Goal: Task Accomplishment & Management: Complete application form

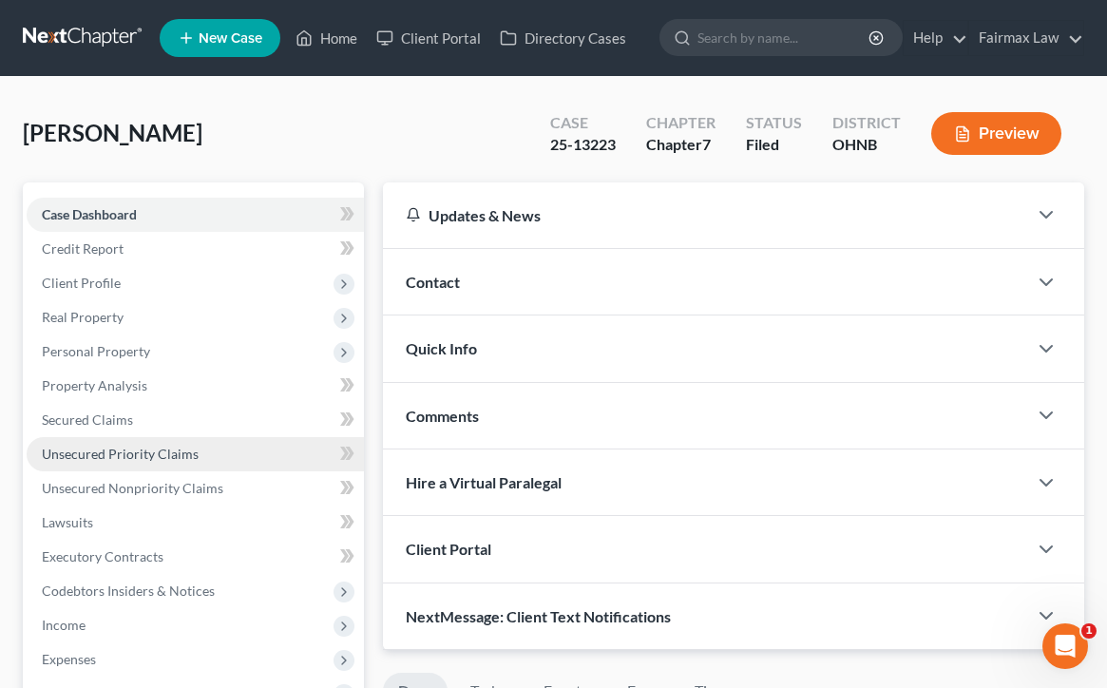
click at [211, 456] on link "Unsecured Priority Claims" at bounding box center [195, 454] width 337 height 34
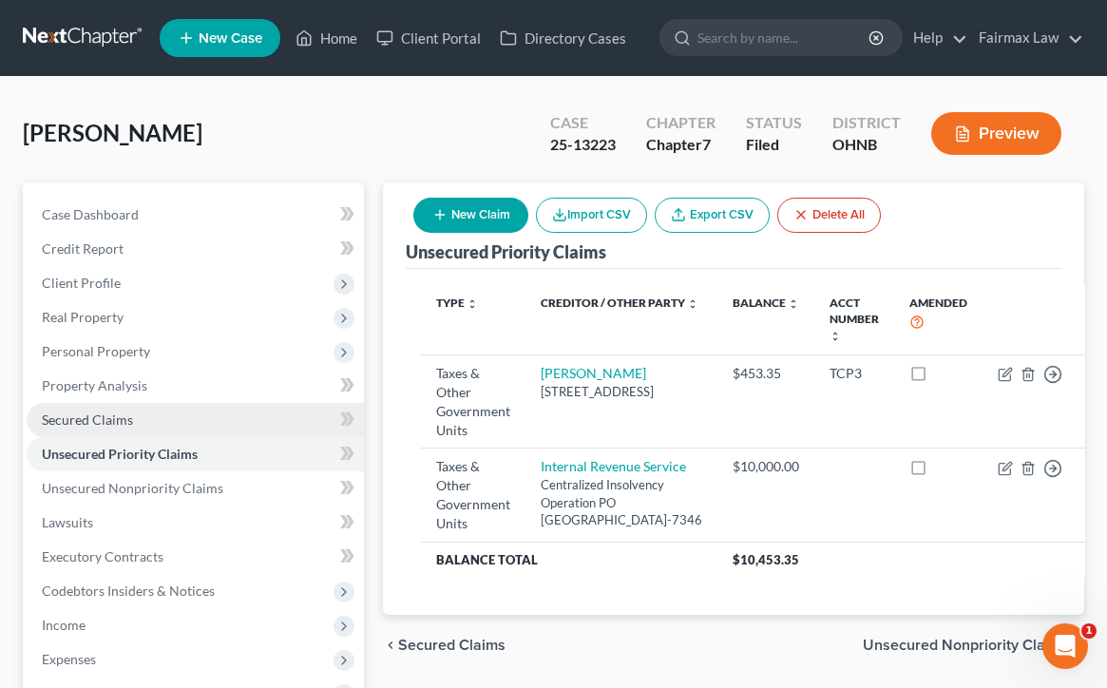
click at [198, 421] on link "Secured Claims" at bounding box center [195, 420] width 337 height 34
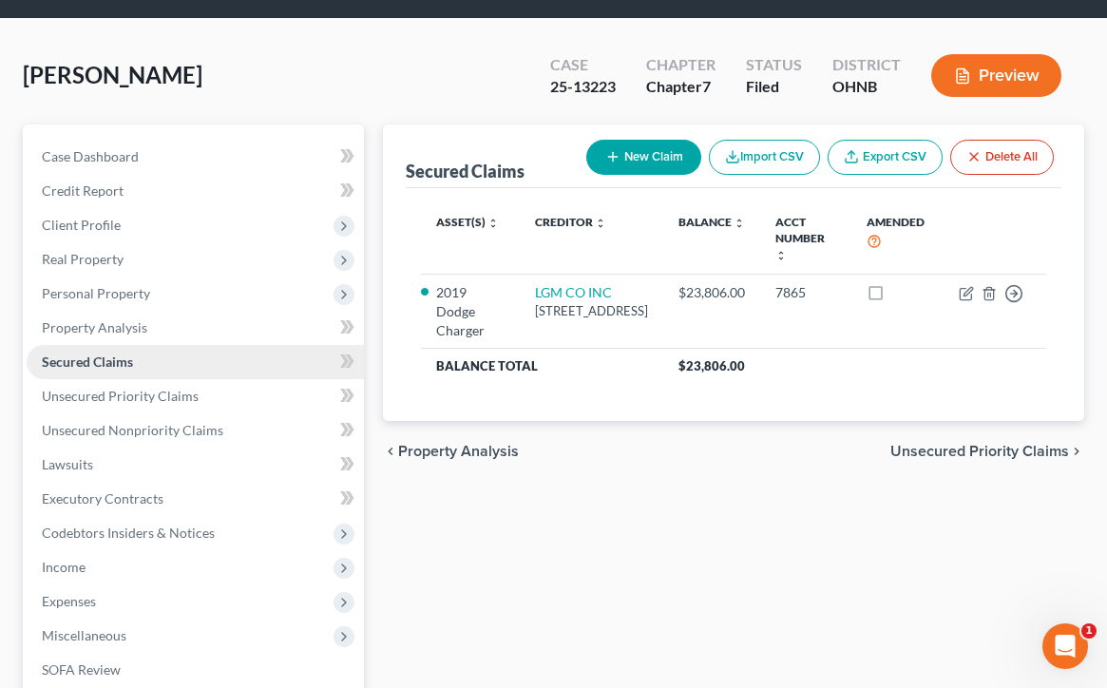
scroll to position [79, 0]
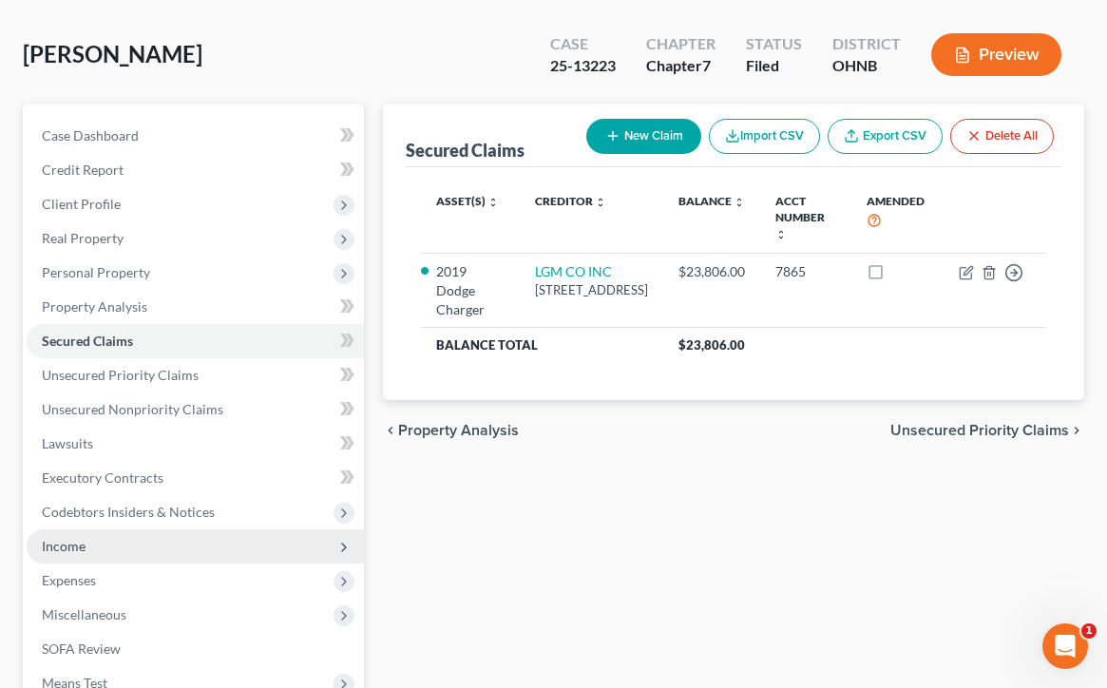
click at [71, 552] on span "Income" at bounding box center [64, 546] width 44 height 16
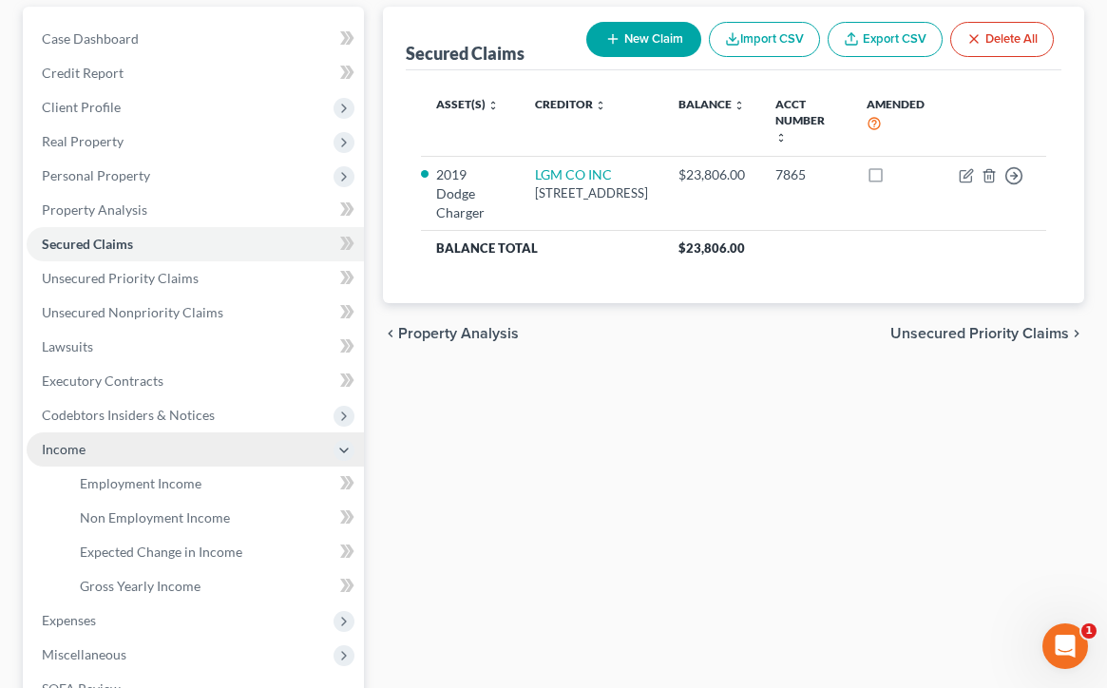
scroll to position [180, 0]
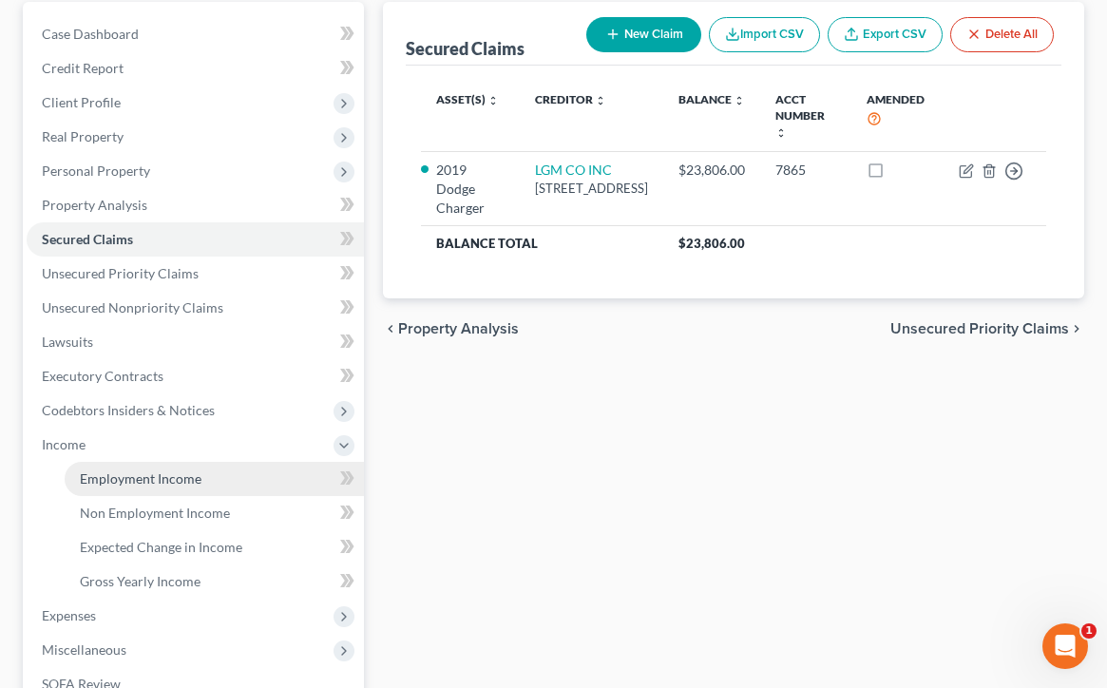
click at [130, 484] on span "Employment Income" at bounding box center [141, 478] width 122 height 16
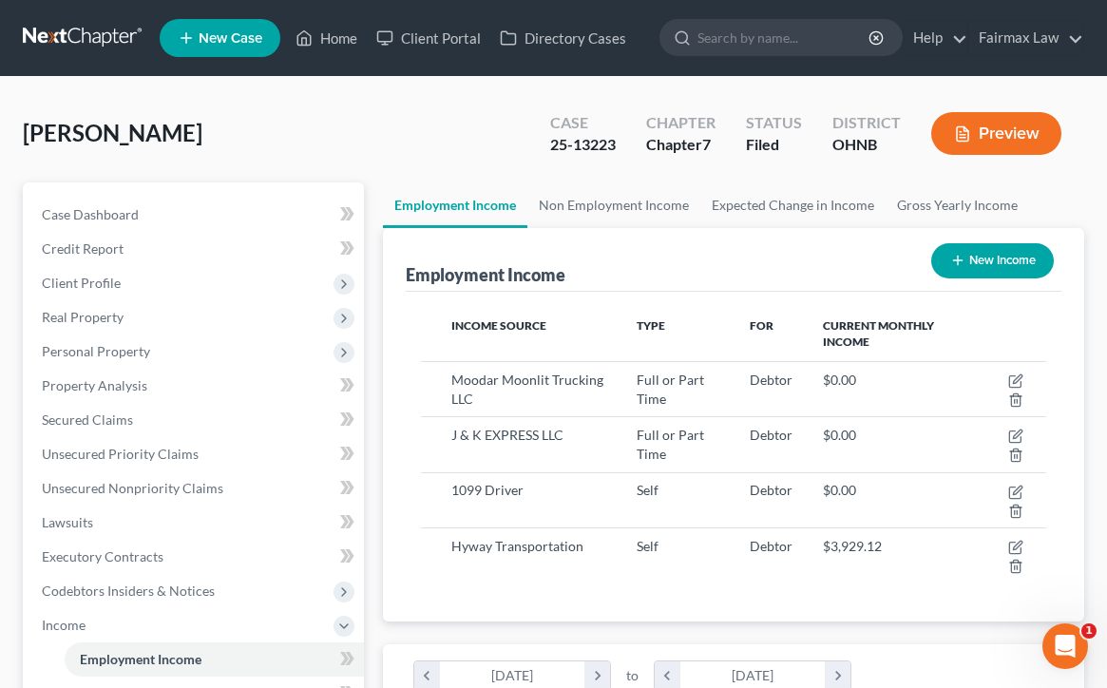
click at [1025, 133] on button "Preview" at bounding box center [996, 133] width 130 height 43
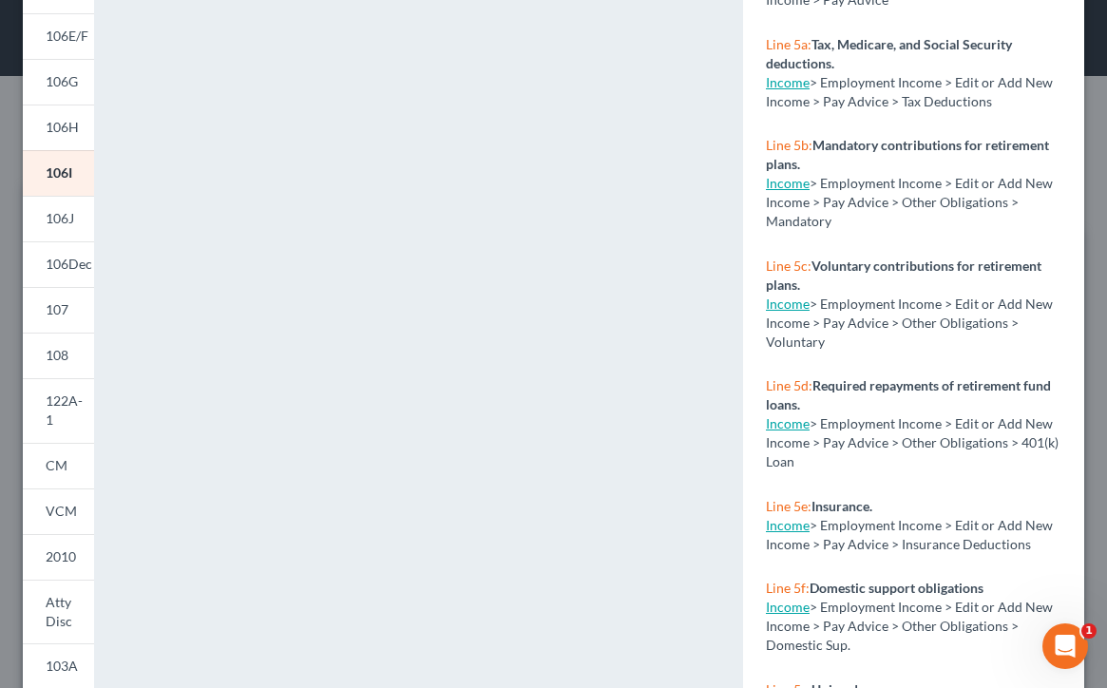
scroll to position [280, 0]
click at [62, 503] on span "VCM" at bounding box center [61, 511] width 31 height 16
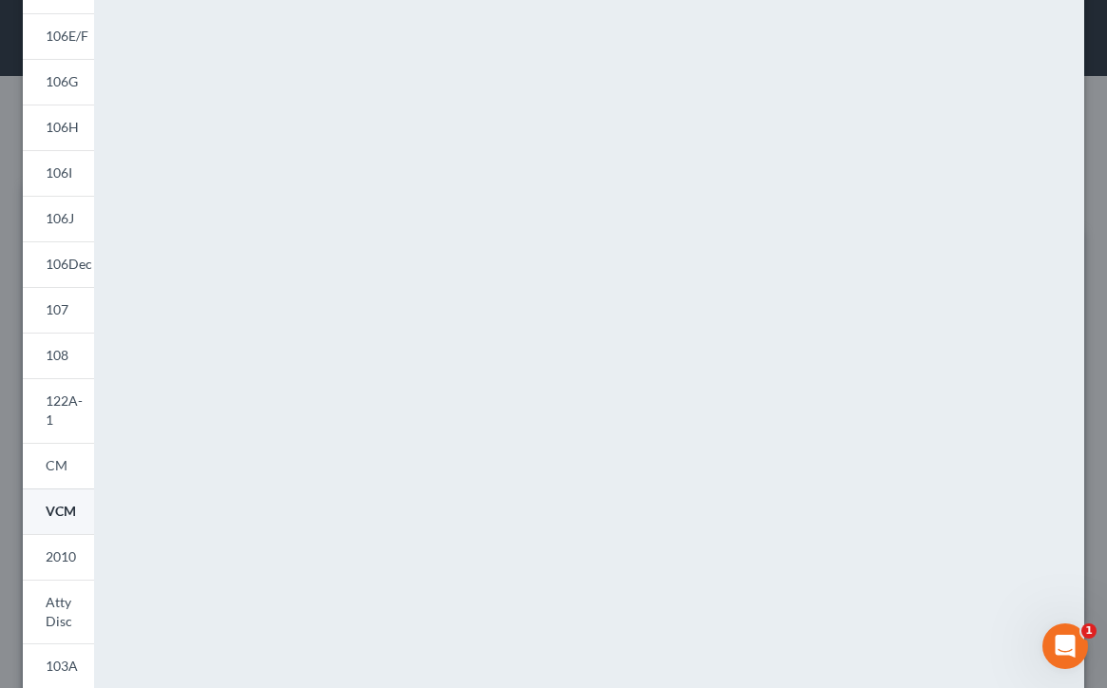
scroll to position [0, 0]
click at [64, 459] on link "CM" at bounding box center [58, 466] width 71 height 46
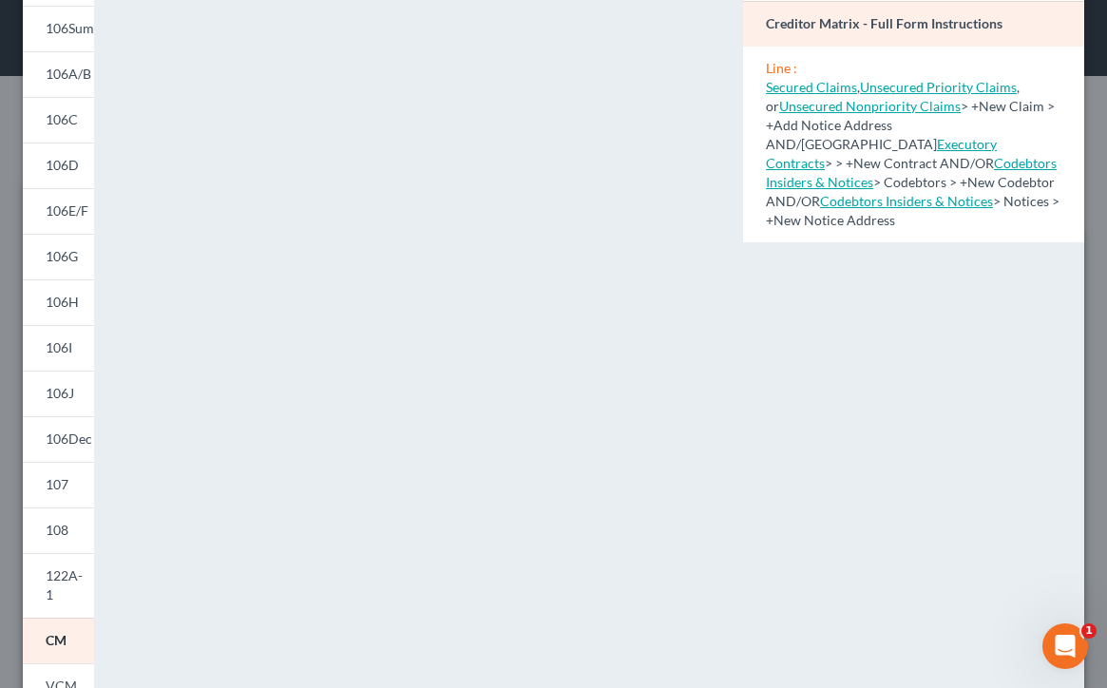
scroll to position [224, 0]
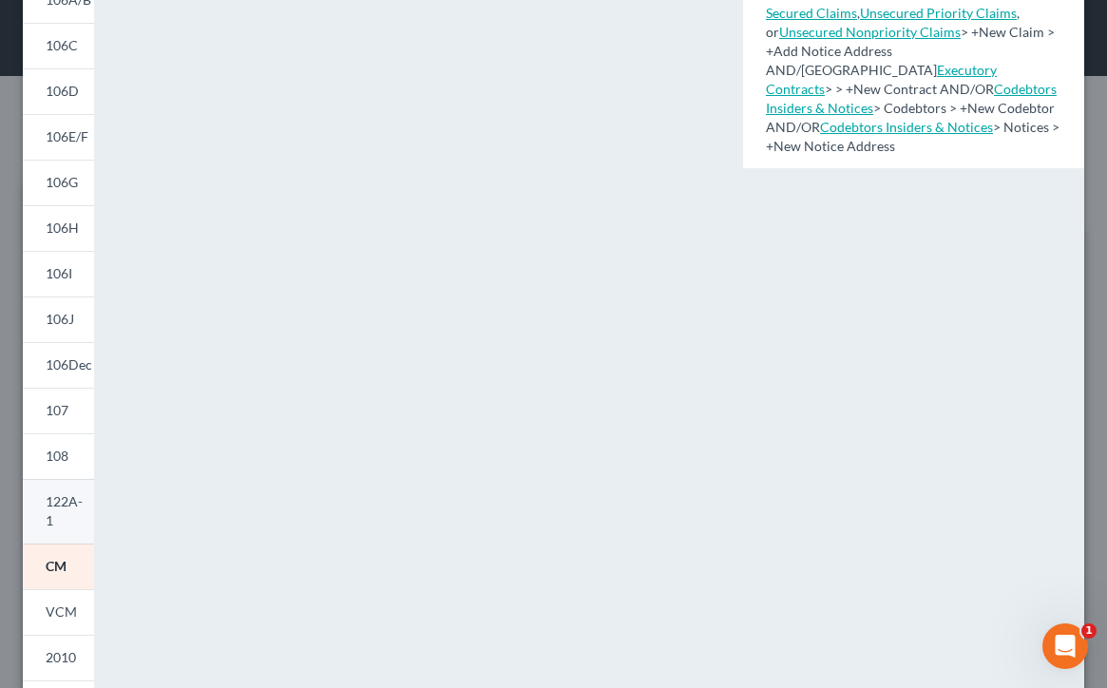
click at [52, 491] on link "122A-1" at bounding box center [58, 511] width 71 height 65
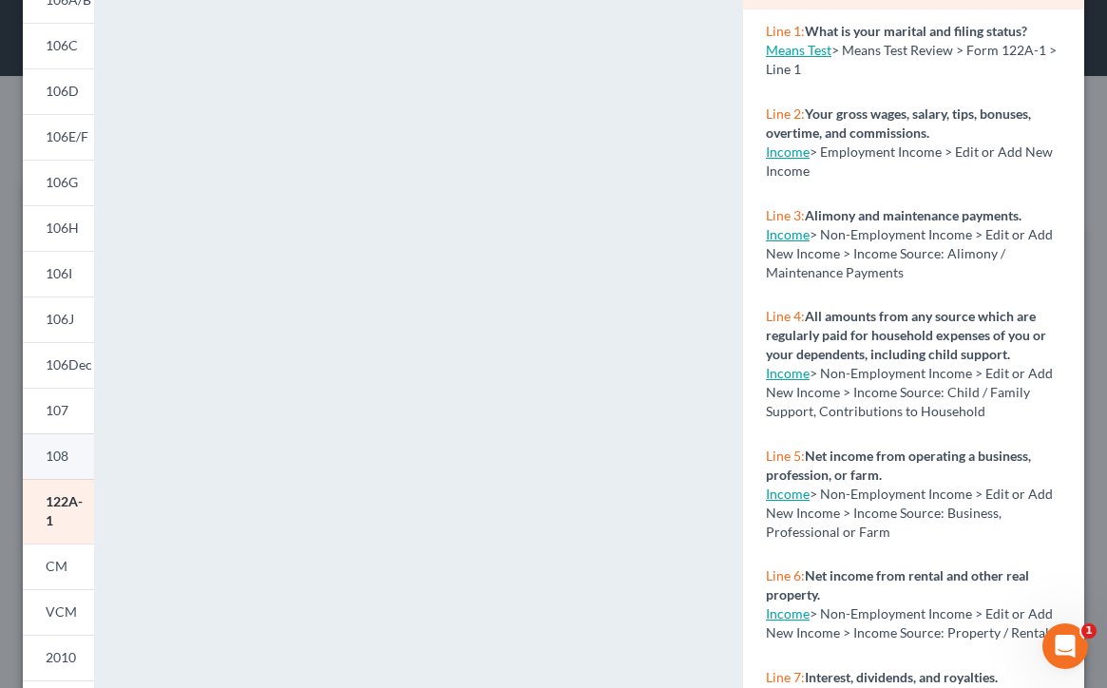
click at [66, 455] on span "108" at bounding box center [57, 455] width 23 height 16
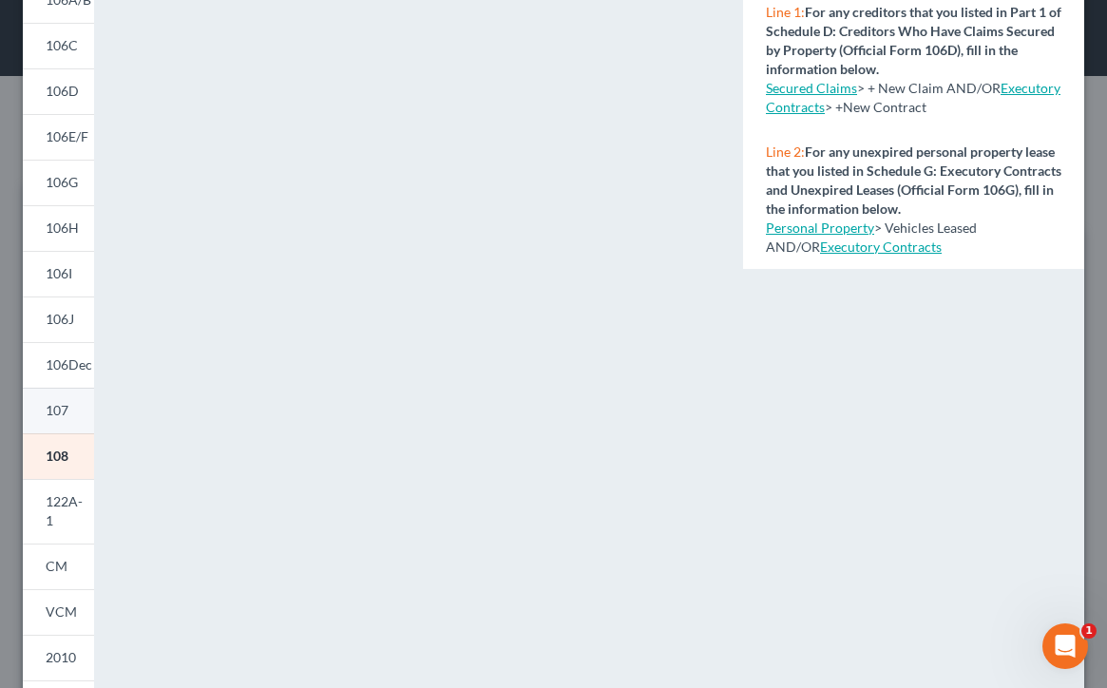
click at [60, 419] on link "107" at bounding box center [58, 411] width 71 height 46
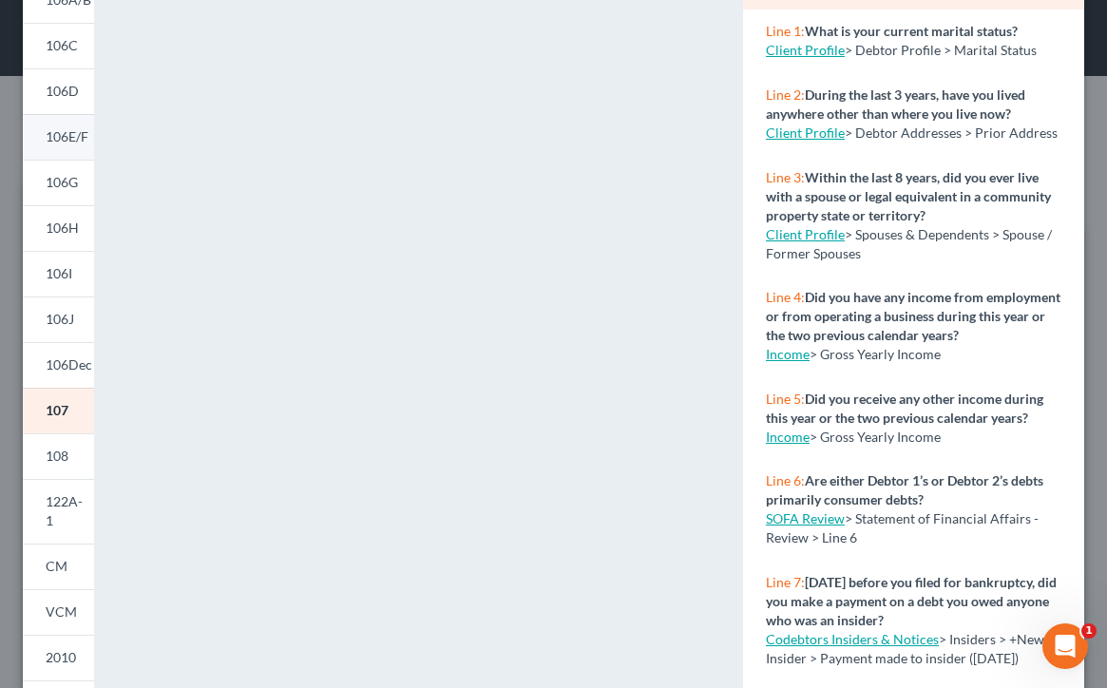
click at [82, 138] on span "106E/F" at bounding box center [67, 136] width 43 height 16
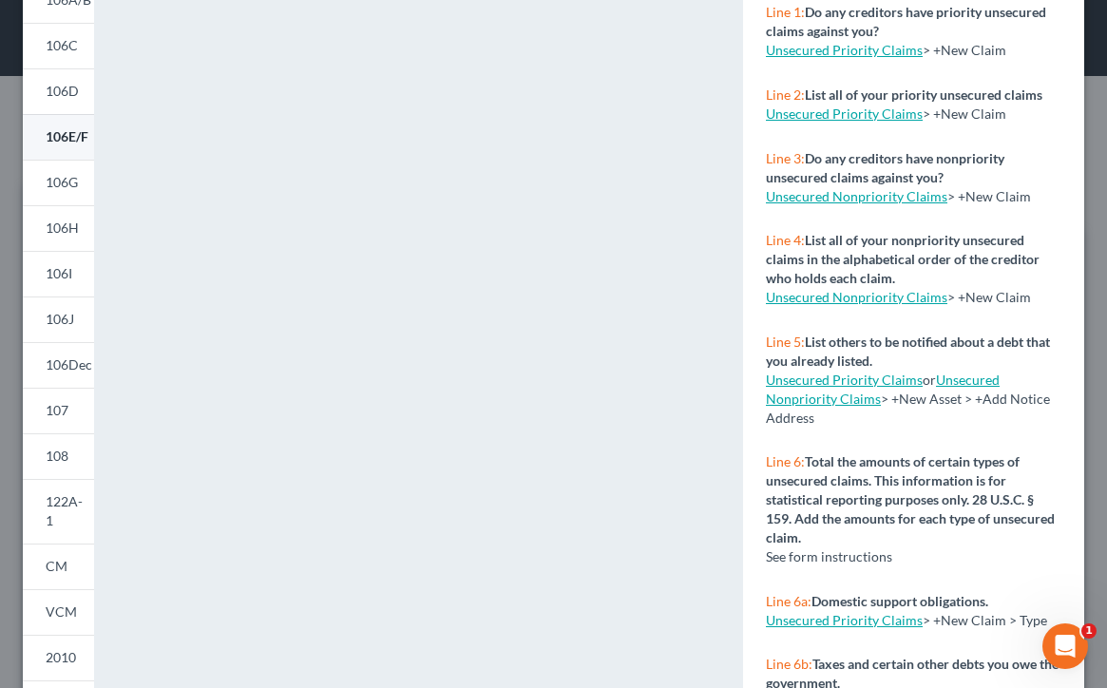
click at [64, 130] on span "106E/F" at bounding box center [67, 136] width 43 height 16
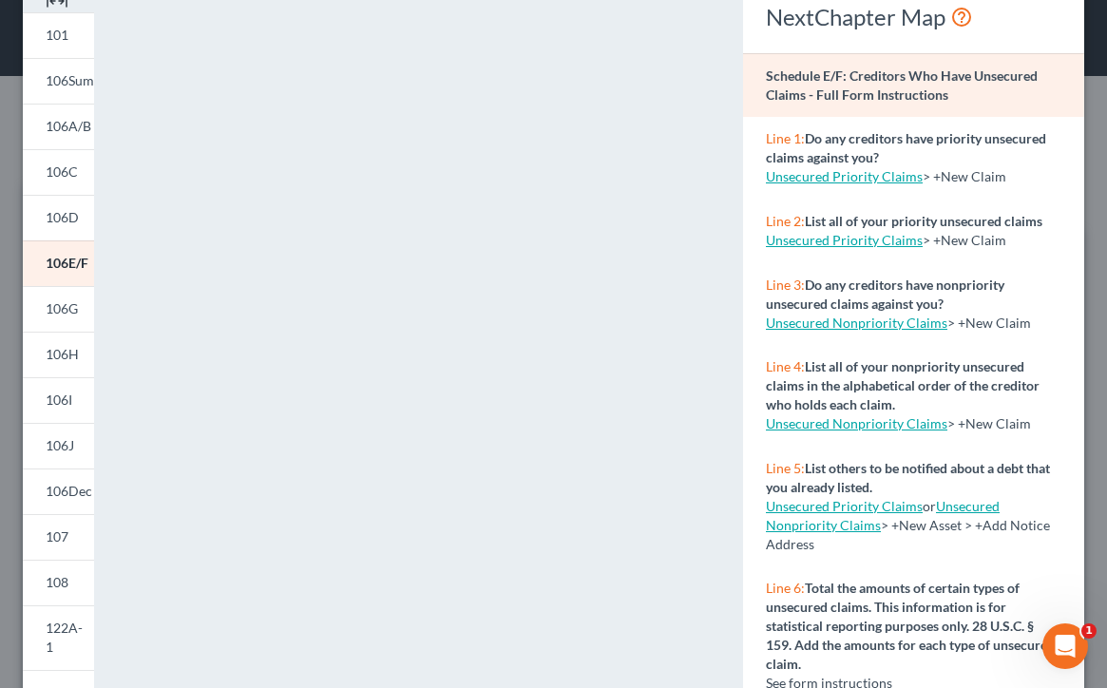
scroll to position [0, 0]
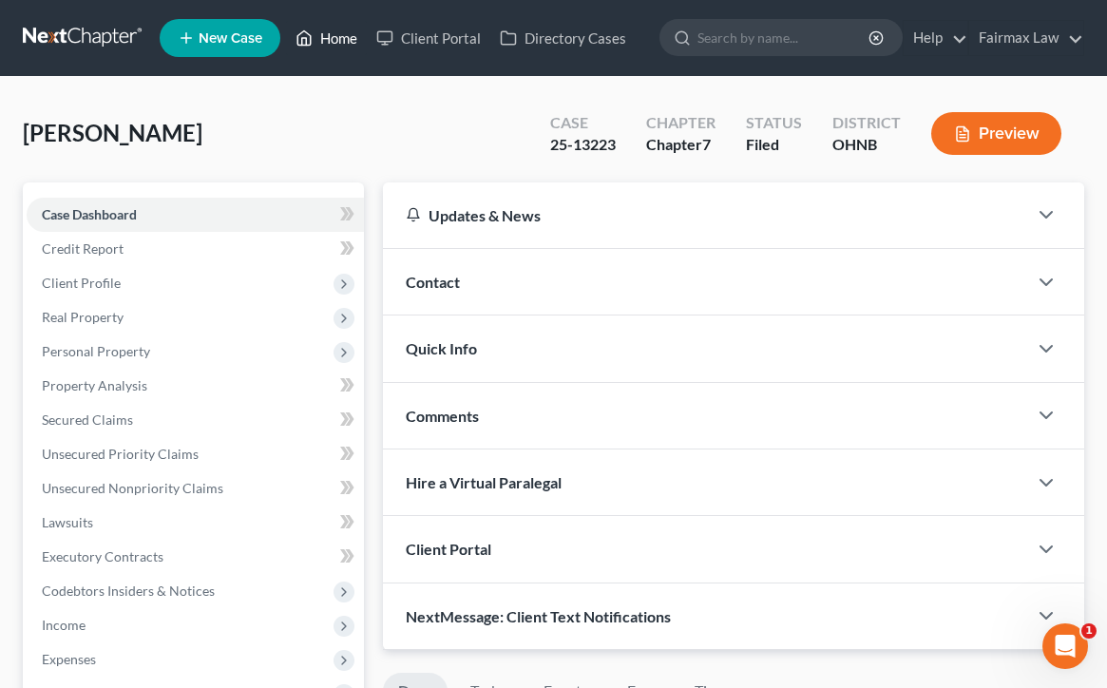
click at [343, 44] on link "Home" at bounding box center [326, 38] width 81 height 34
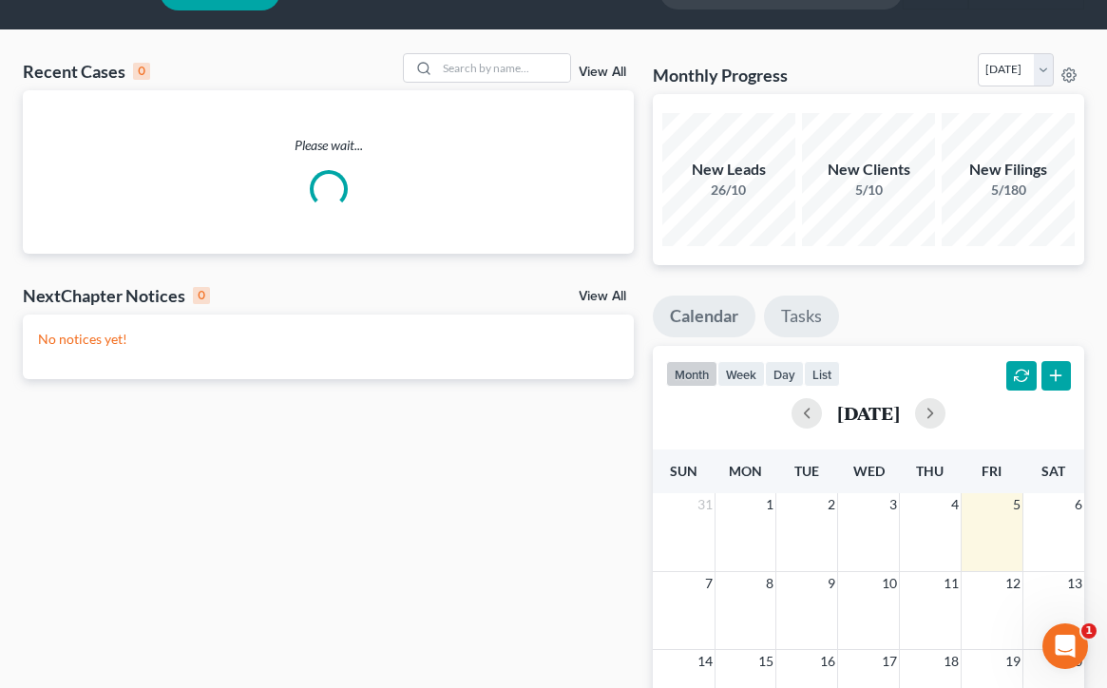
scroll to position [85, 0]
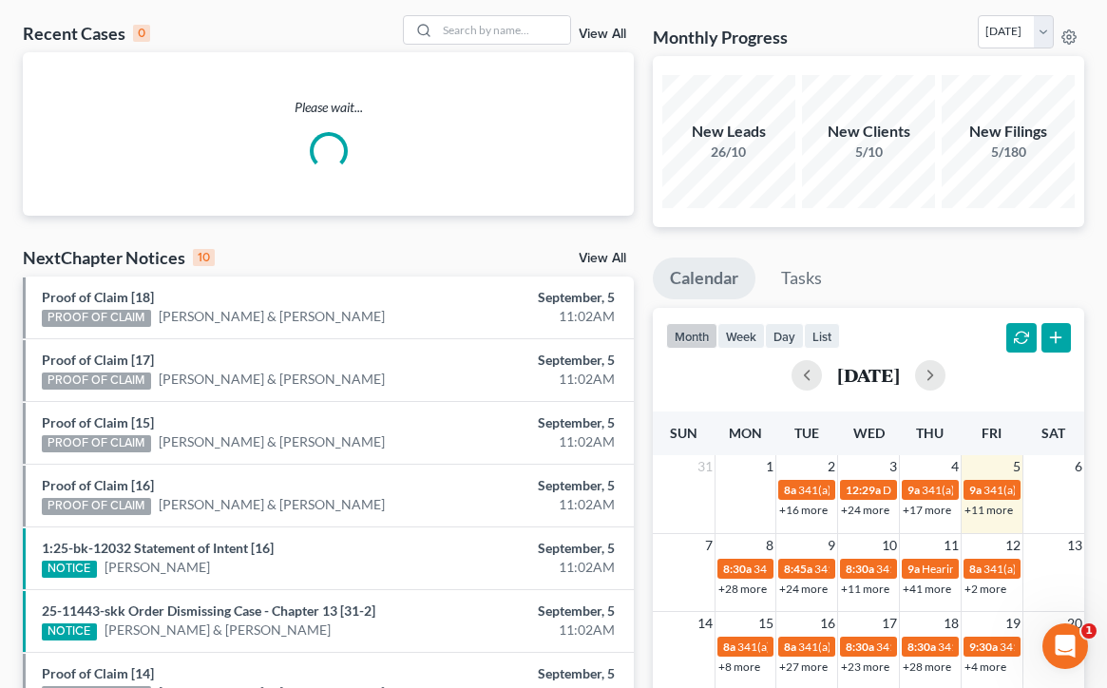
click at [989, 509] on link "+11 more" at bounding box center [988, 510] width 48 height 14
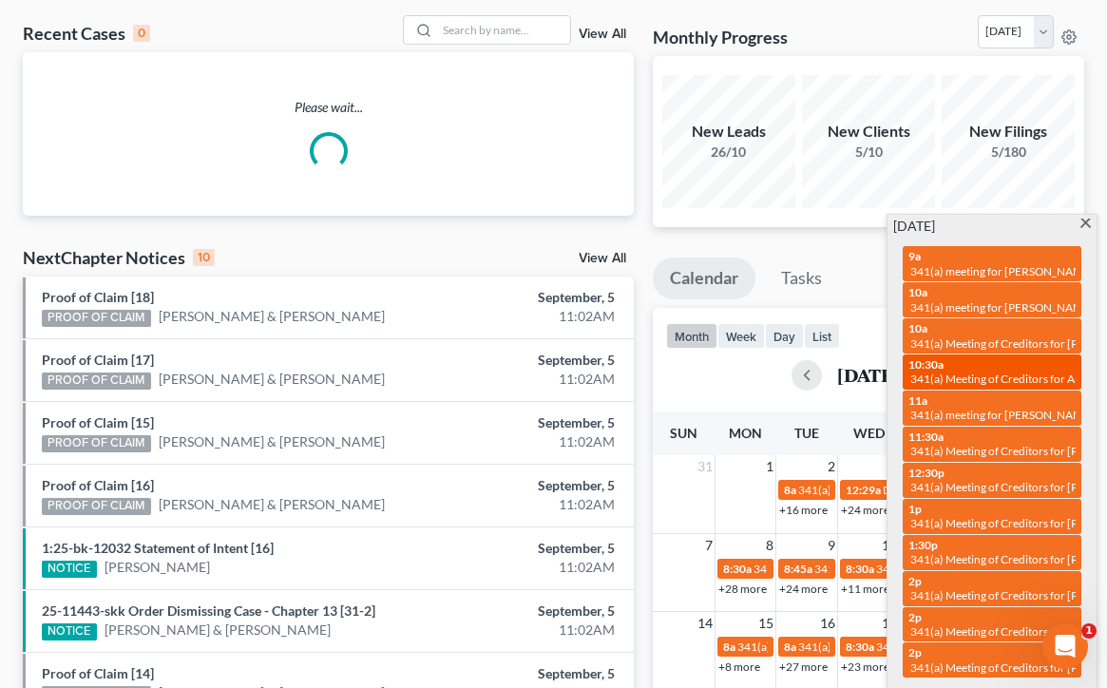
click at [993, 372] on span "341(a) Meeting of Creditors for Antandria Hammons" at bounding box center [1059, 378] width 298 height 14
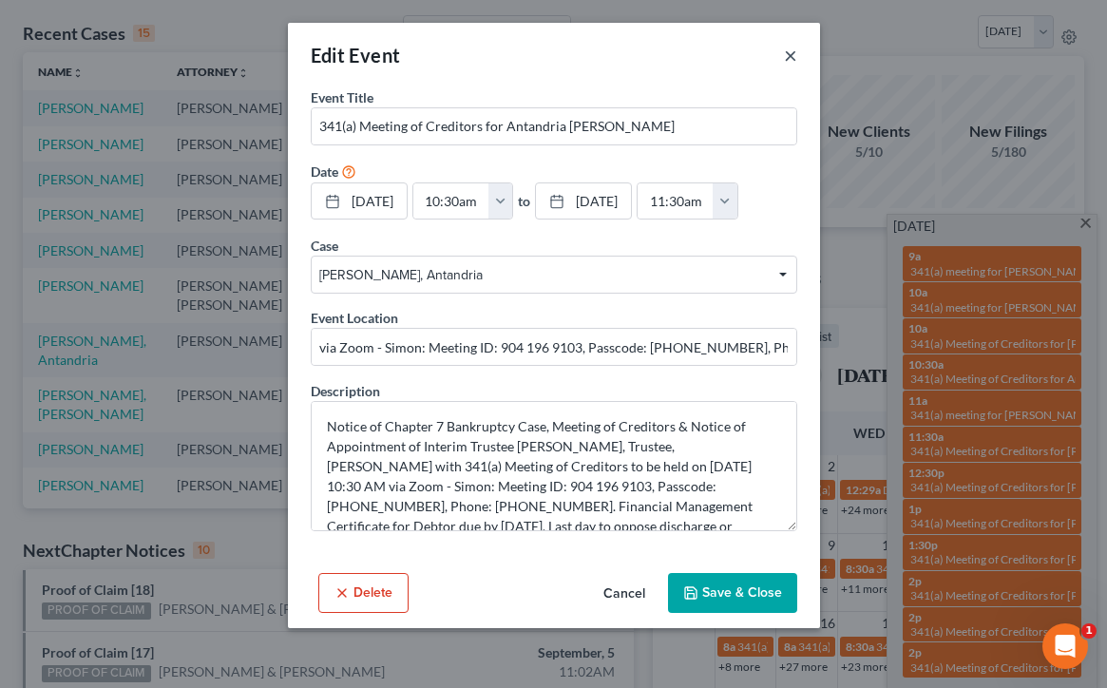
click at [788, 62] on button "×" at bounding box center [790, 55] width 13 height 23
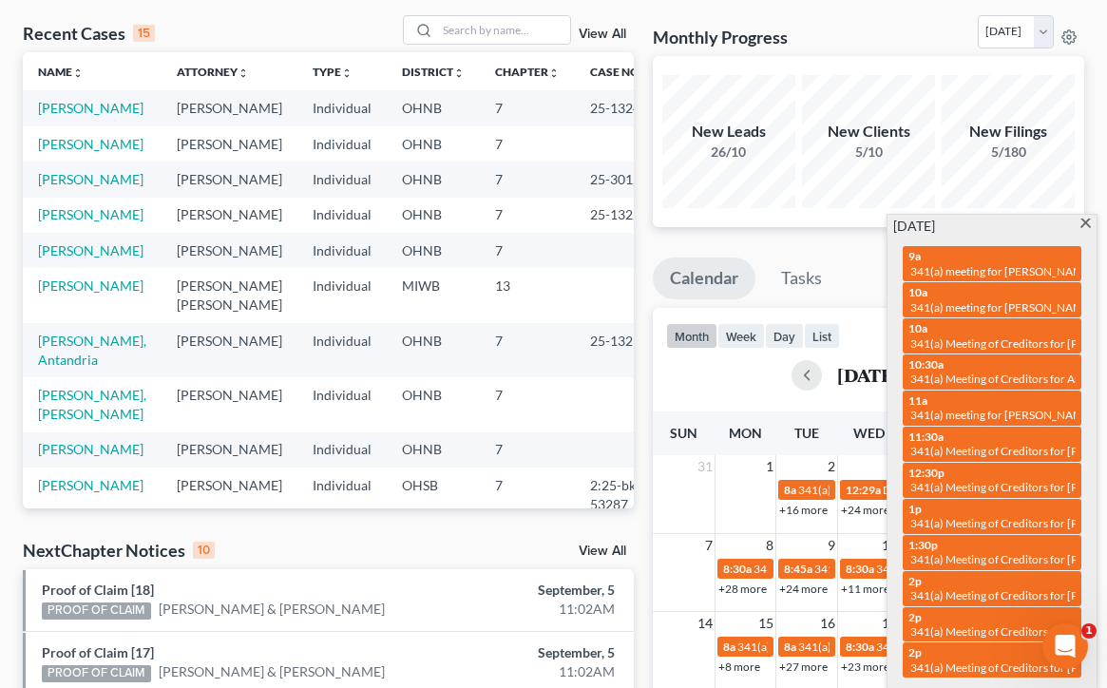
click at [851, 324] on div "month week day list September 2025" at bounding box center [868, 353] width 450 height 91
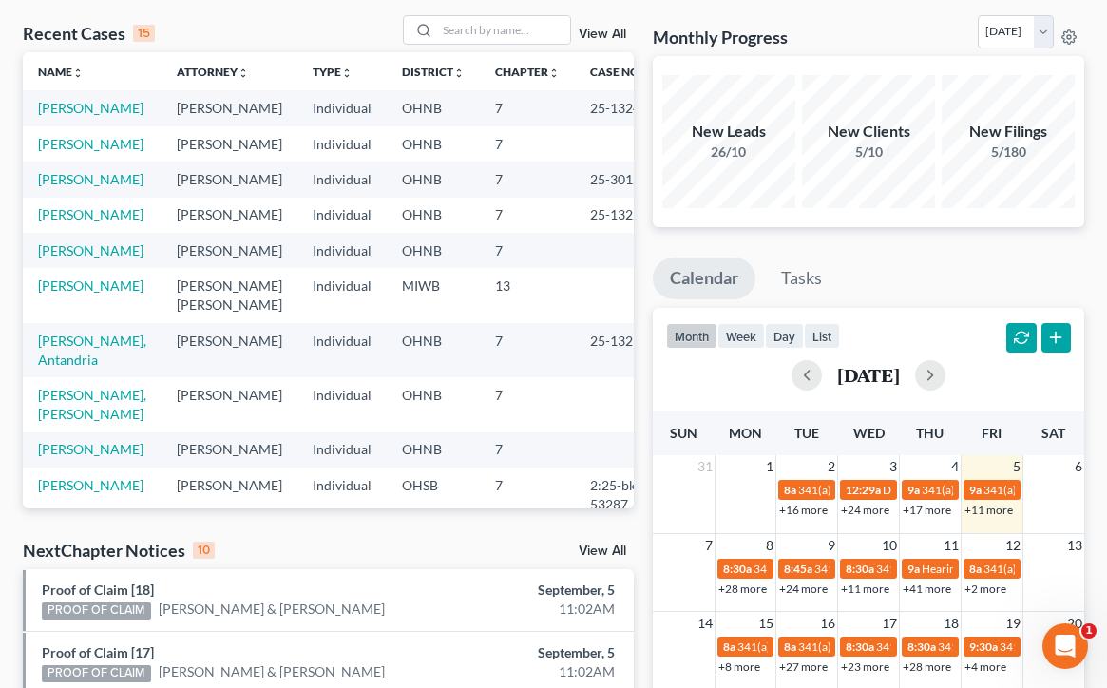
click at [999, 511] on link "+11 more" at bounding box center [988, 510] width 48 height 14
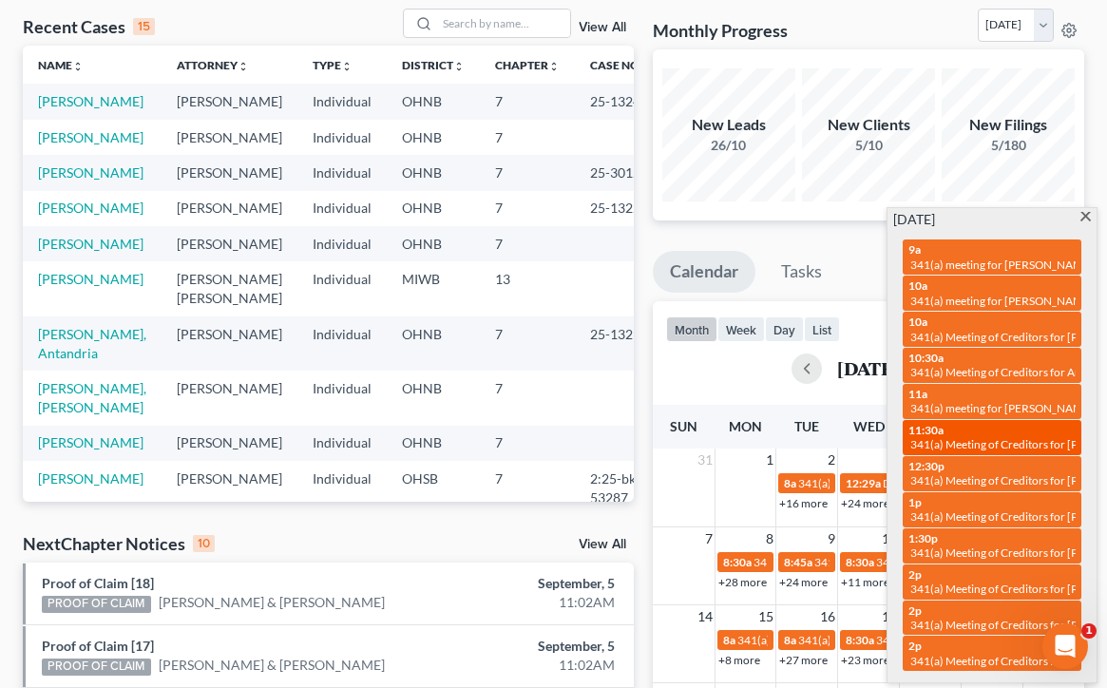
scroll to position [92, 0]
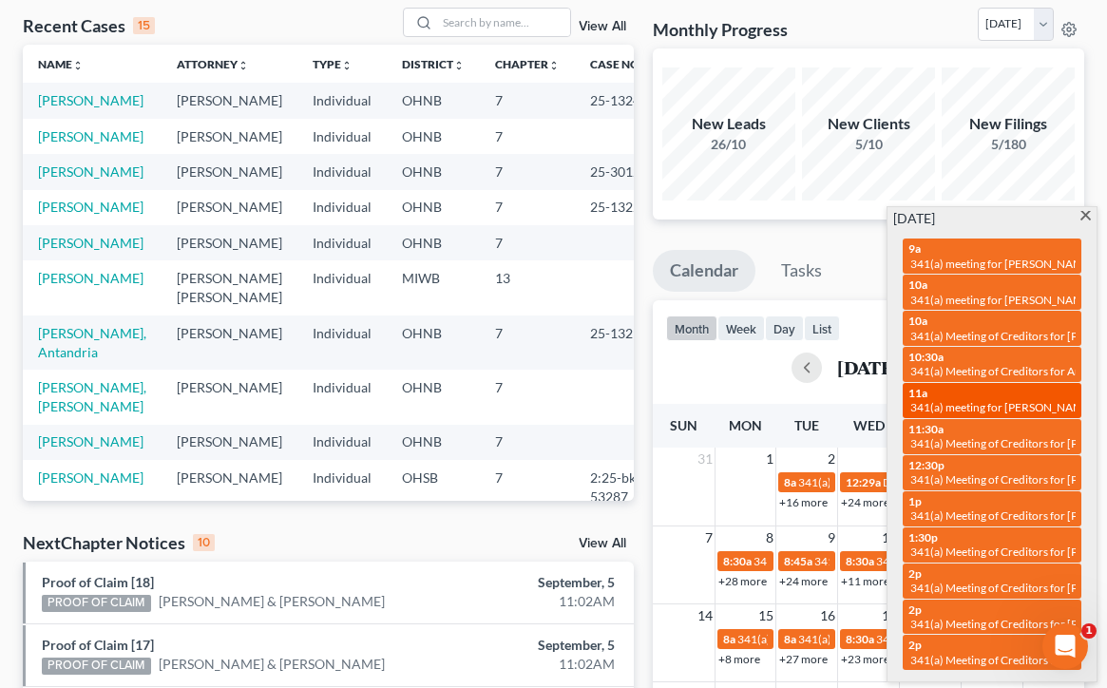
click at [1010, 404] on span "341(a) meeting for Daniel Williams" at bounding box center [1001, 407] width 183 height 14
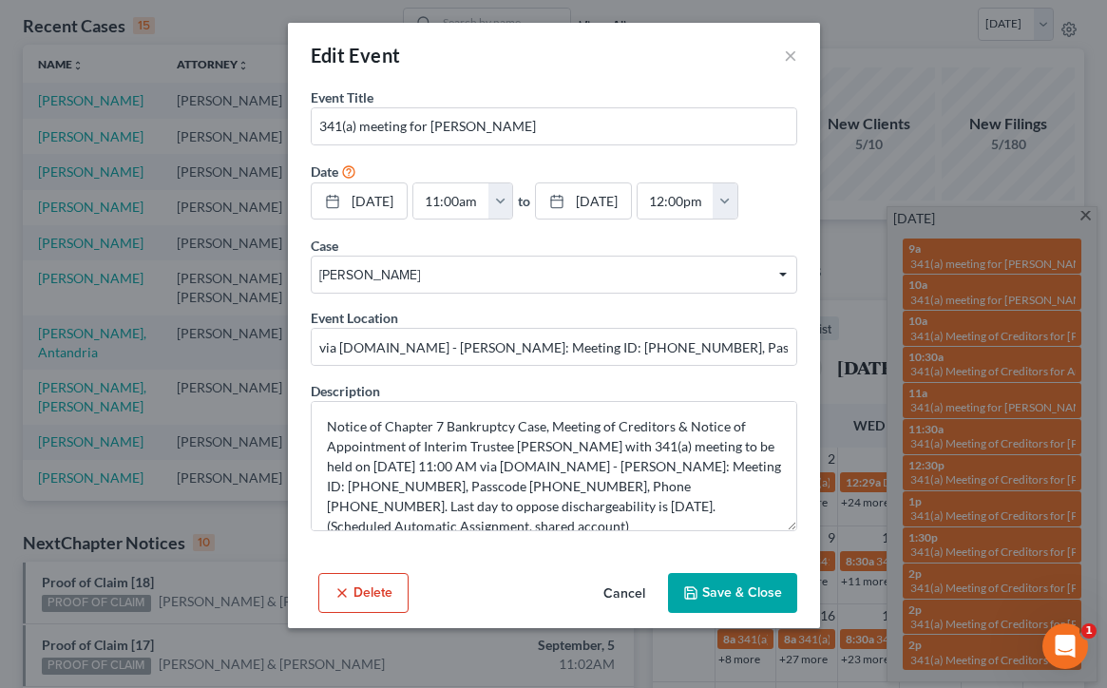
scroll to position [0, 0]
click at [785, 51] on button "×" at bounding box center [790, 55] width 13 height 23
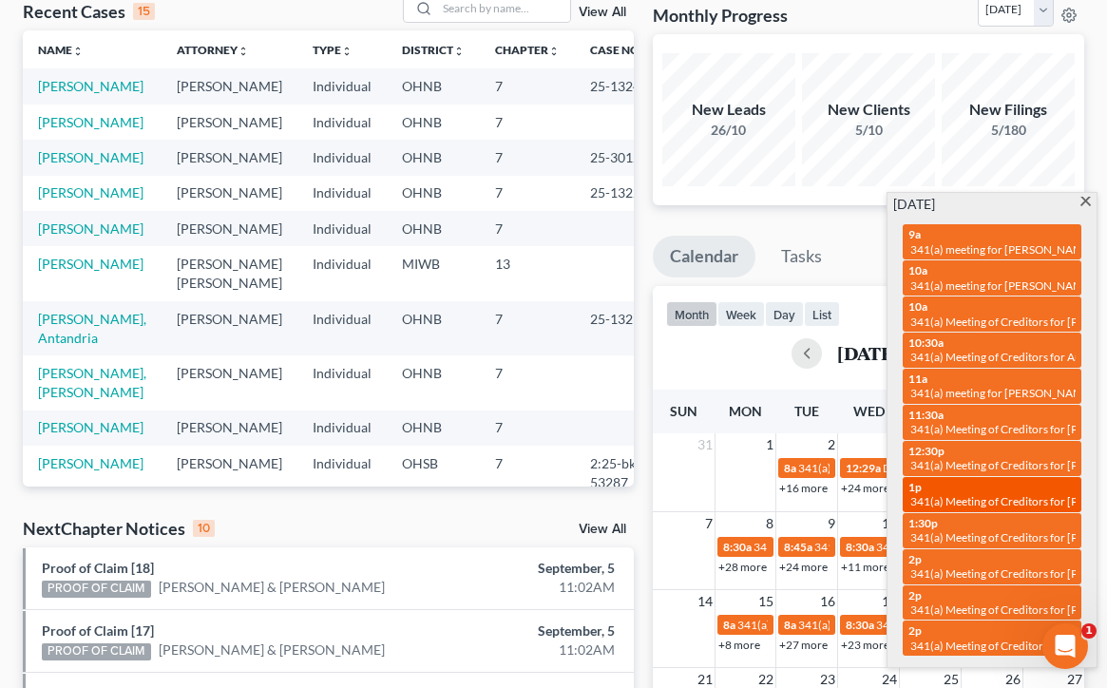
scroll to position [109, 0]
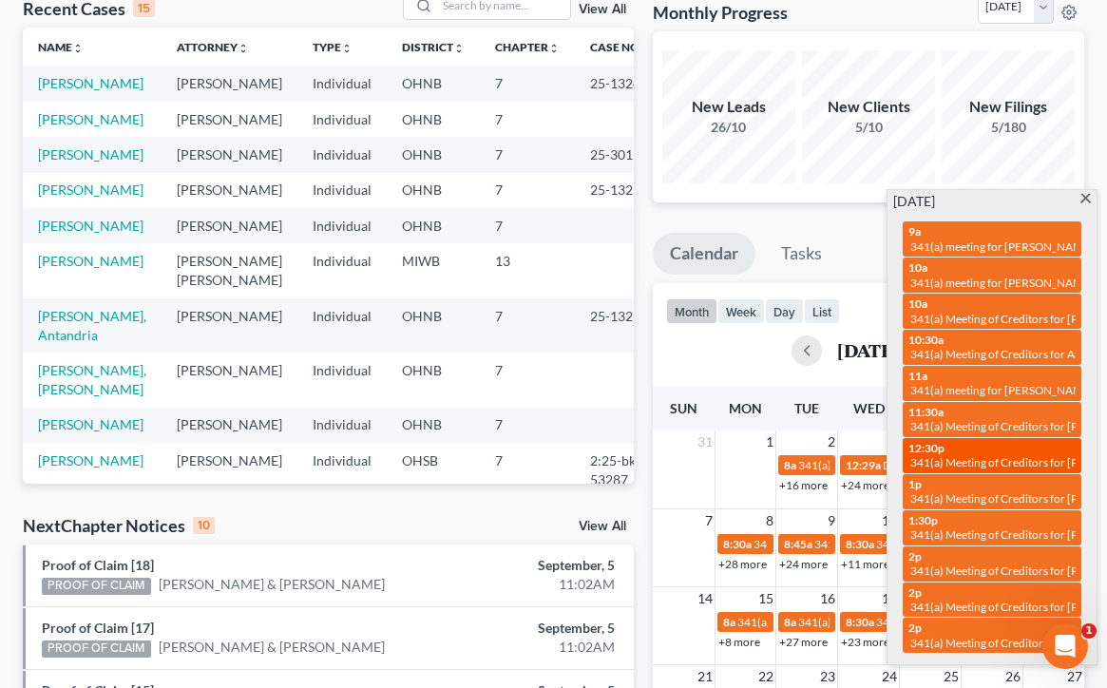
click at [981, 455] on span "341(a) Meeting of Creditors for Sharmayne Ivey" at bounding box center [1033, 462] width 246 height 14
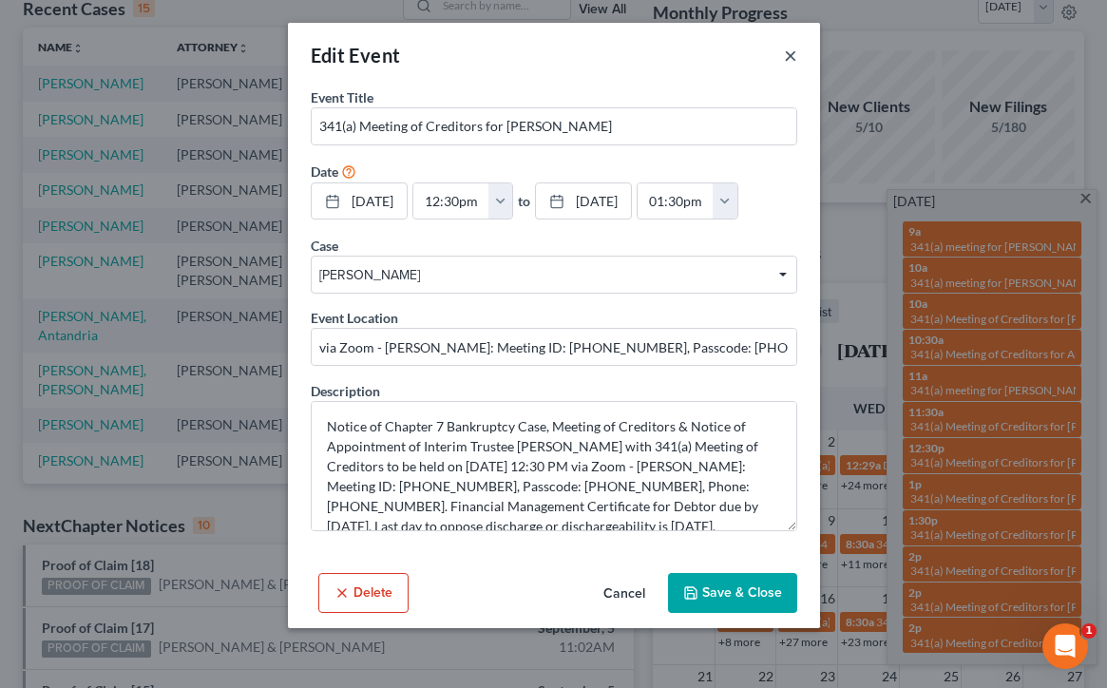
click at [789, 59] on button "×" at bounding box center [790, 55] width 13 height 23
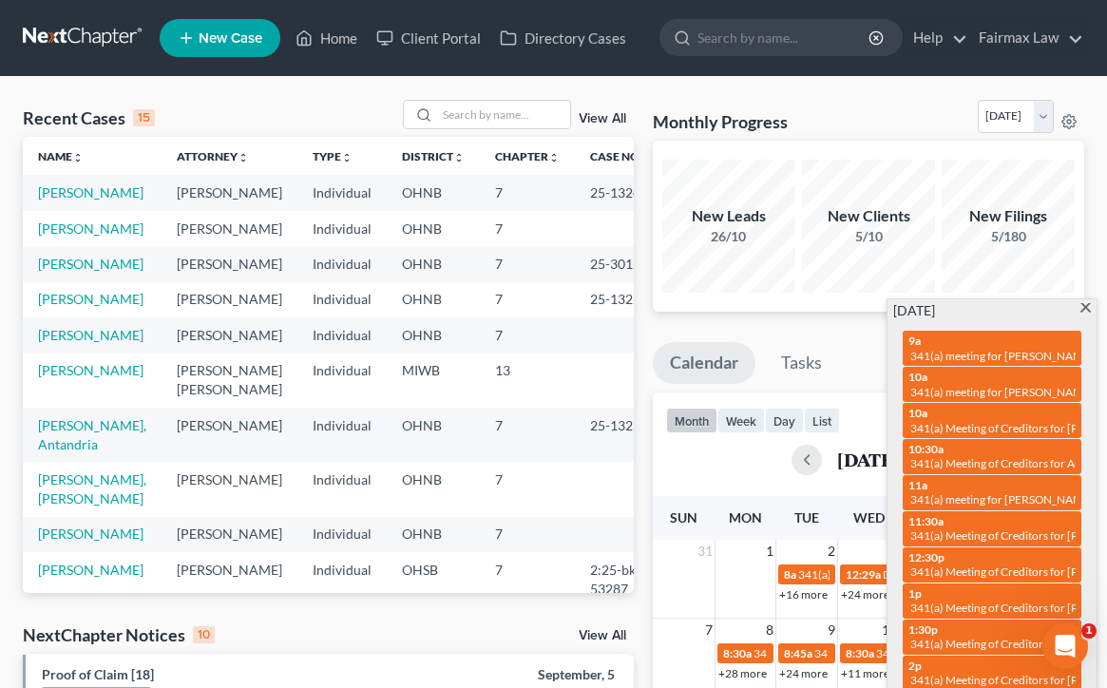
scroll to position [0, 0]
